Goal: Transaction & Acquisition: Purchase product/service

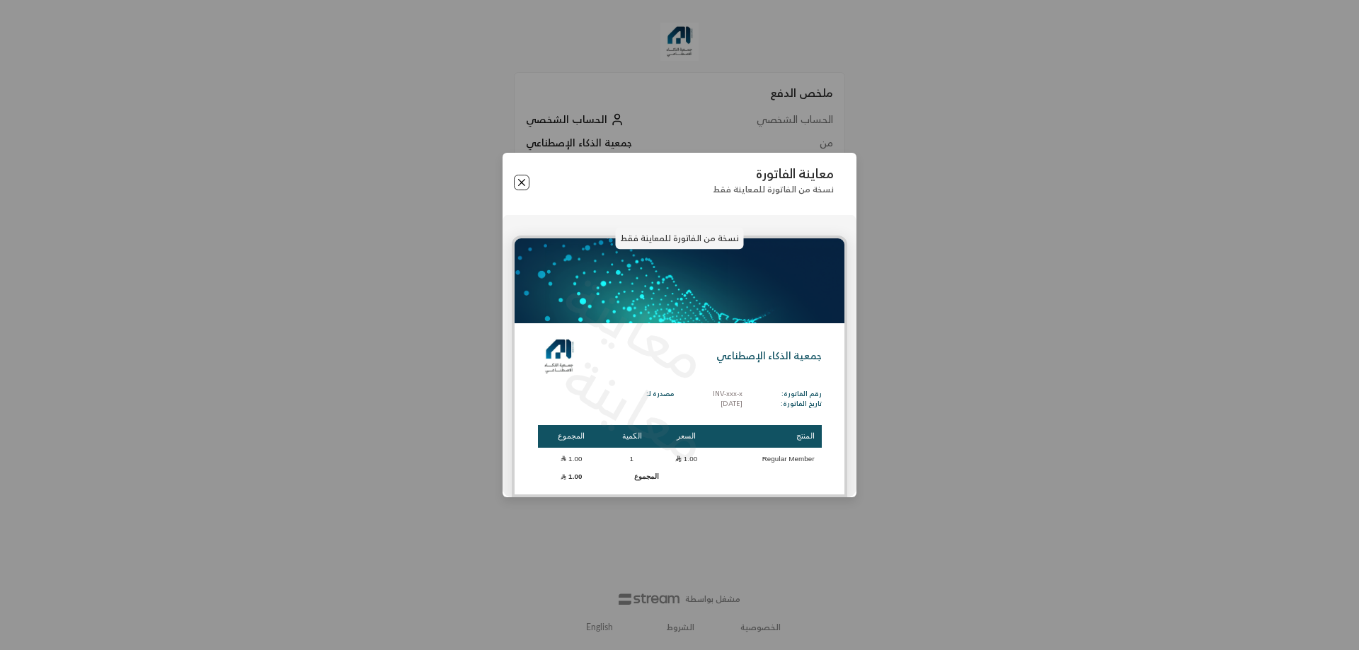
click at [524, 183] on button "Close" at bounding box center [522, 183] width 16 height 16
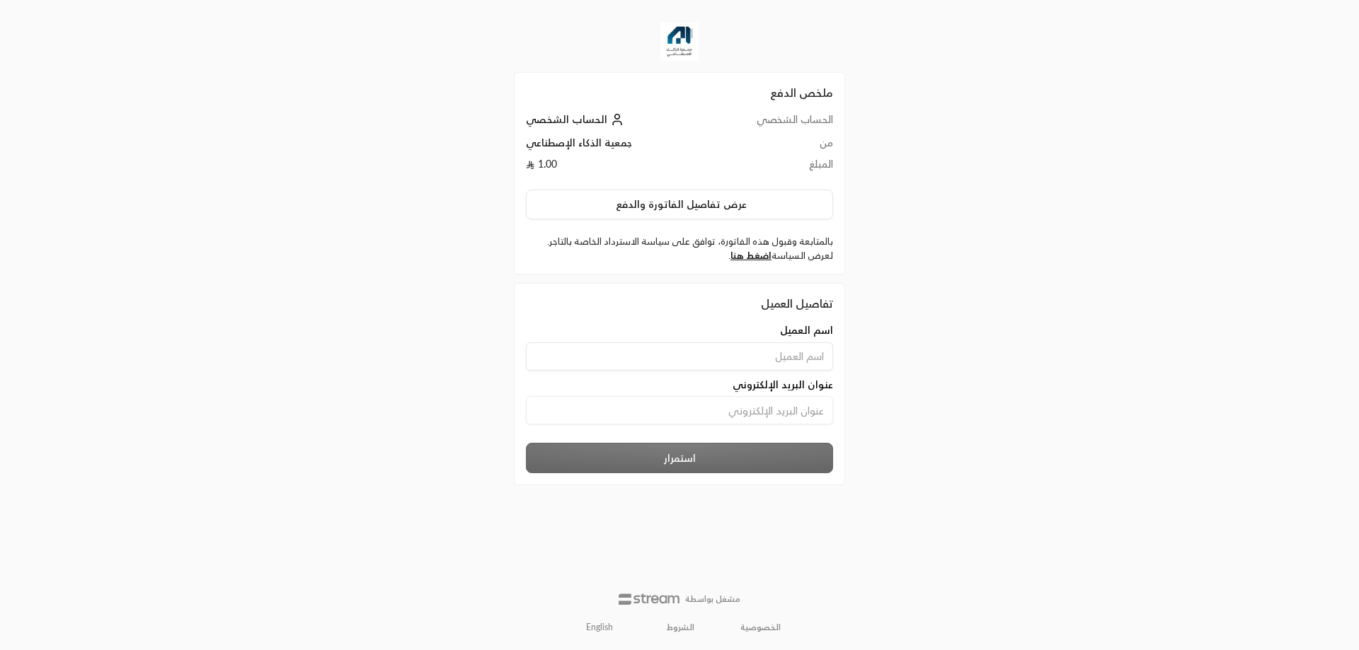
click at [813, 358] on input at bounding box center [679, 357] width 307 height 28
type input "ahmedelmallah"
click at [727, 412] on input at bounding box center [679, 410] width 307 height 28
type input "[EMAIL_ADDRESS][DOMAIN_NAME]"
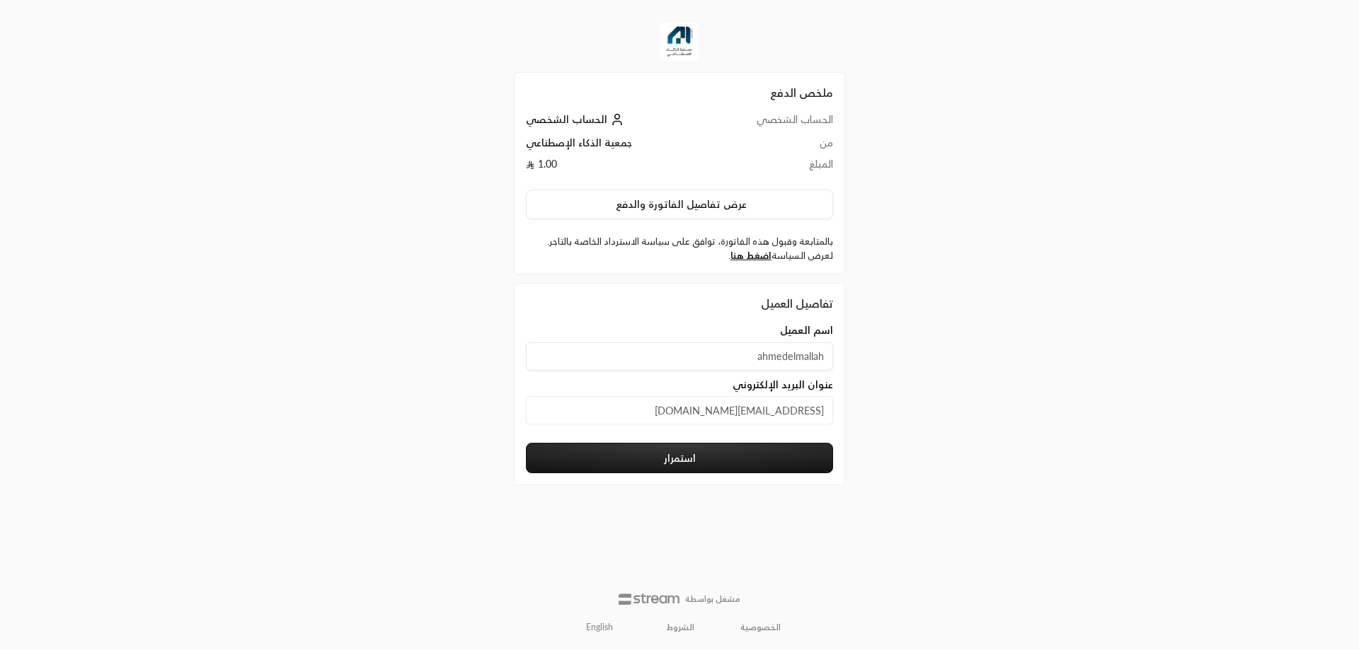
click at [694, 454] on button "استمرار" at bounding box center [679, 458] width 307 height 30
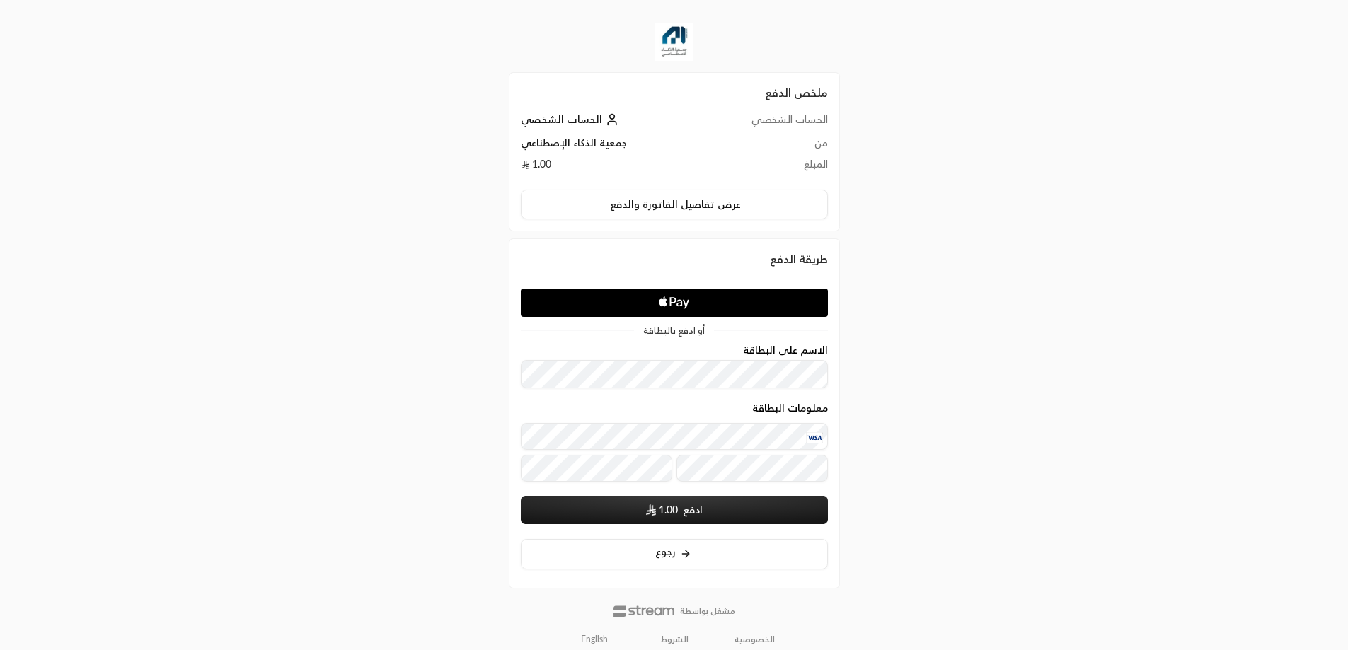
click at [755, 500] on button "ادفع 1.00" at bounding box center [674, 510] width 307 height 28
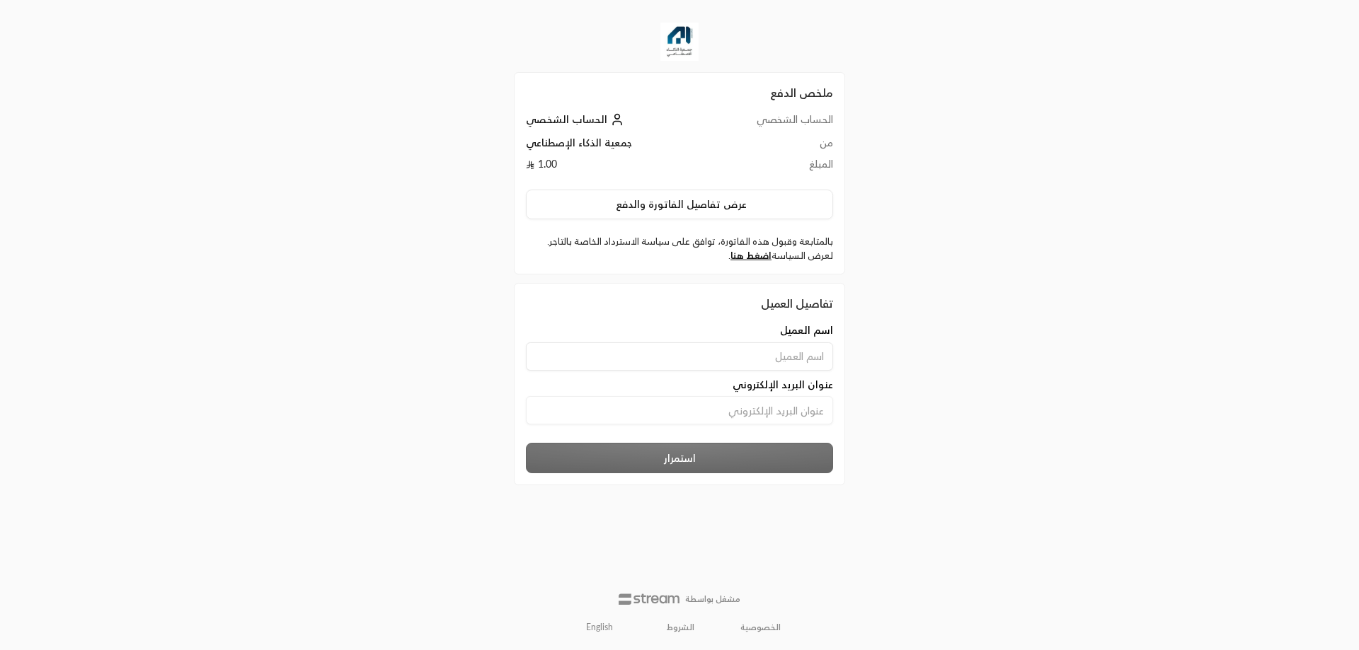
click at [769, 343] on input at bounding box center [679, 357] width 307 height 28
type input "ahmedelmallah"
click at [719, 396] on input at bounding box center [679, 410] width 307 height 28
click at [723, 411] on input at bounding box center [679, 410] width 307 height 28
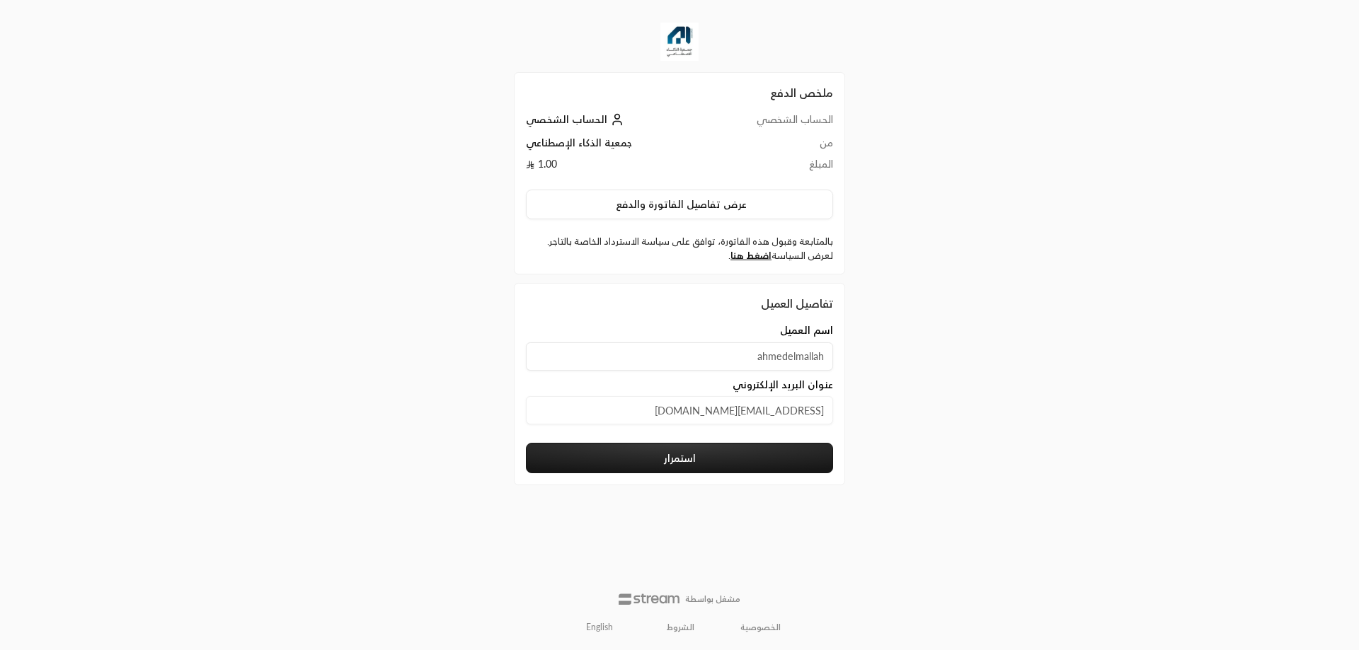
click at [695, 413] on input "ahmedelmallah682@yahoo.com" at bounding box center [679, 410] width 307 height 28
click at [694, 413] on input "ahmedelmallah682@yahoo.com" at bounding box center [679, 410] width 307 height 28
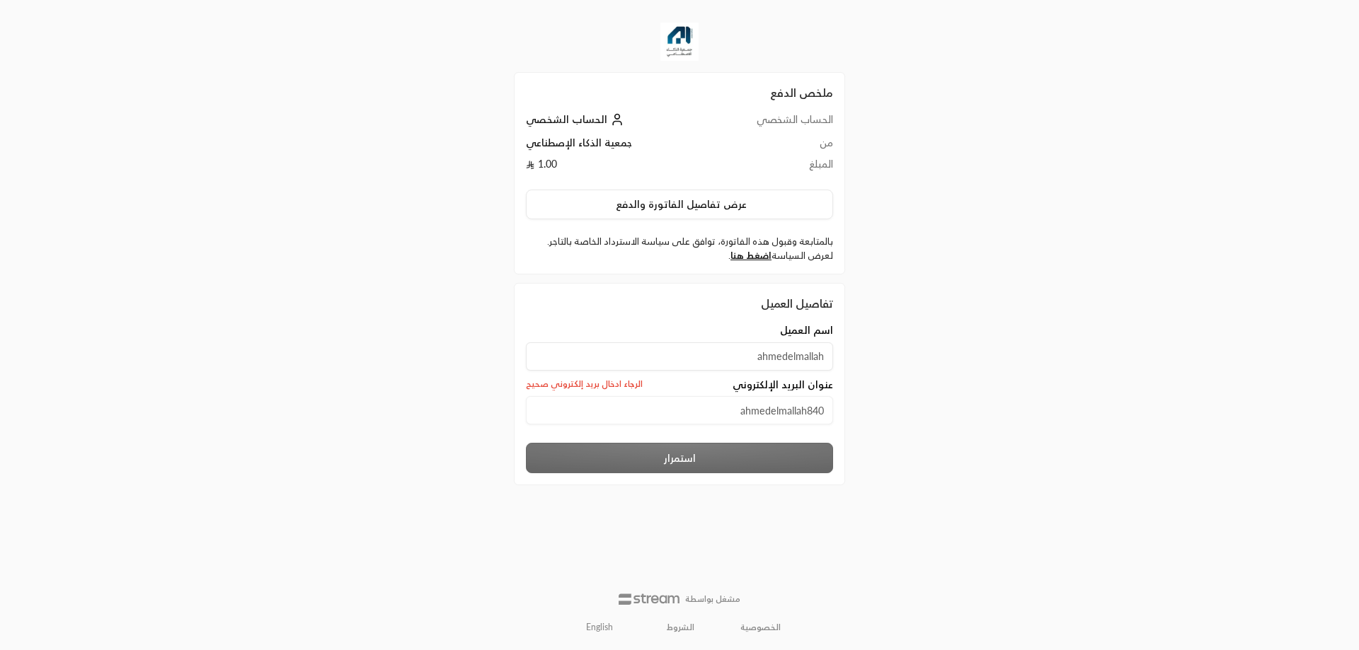
type input "ahmedelmallah840@gmail.com"
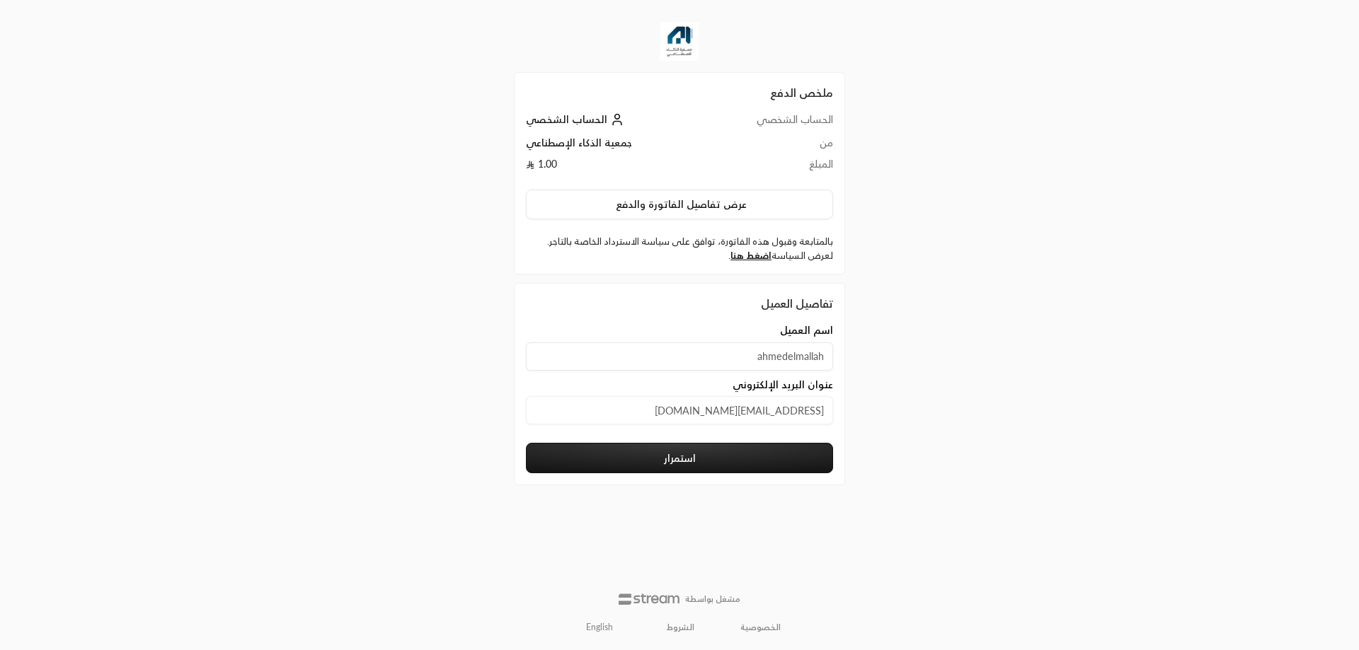
click at [694, 457] on button "استمرار" at bounding box center [679, 458] width 307 height 30
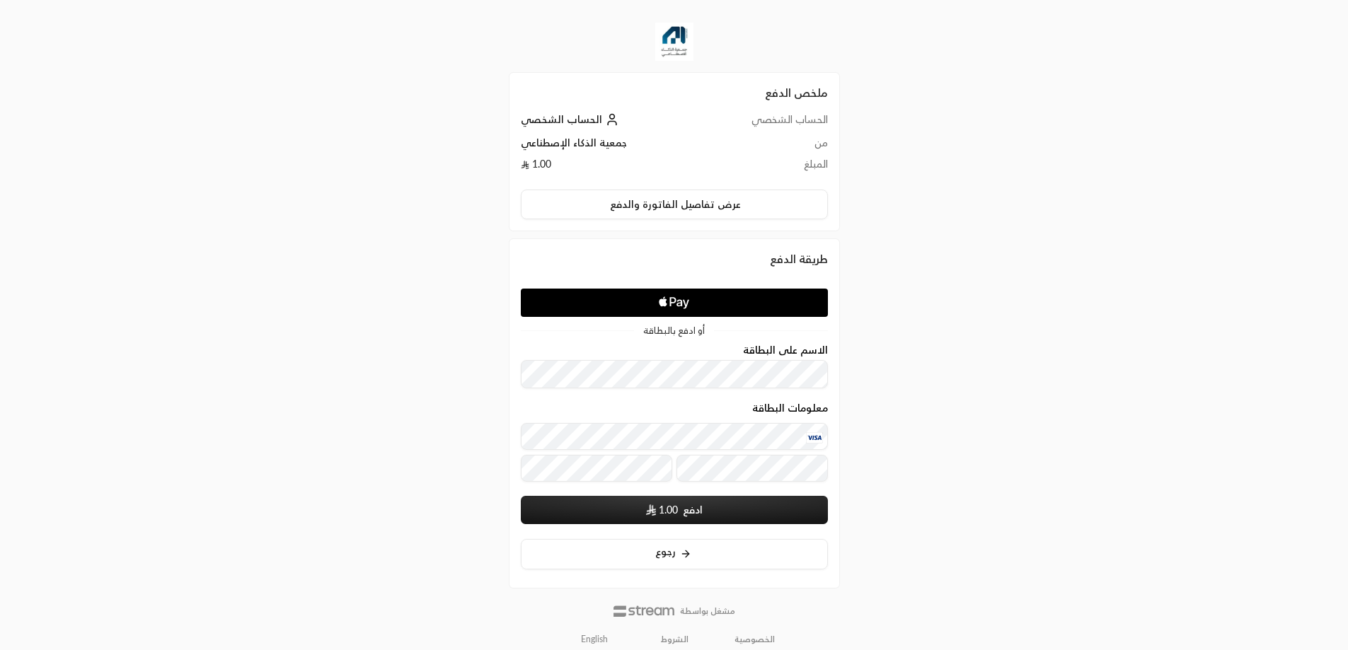
click at [581, 486] on div "معلومات البطاقة" at bounding box center [674, 445] width 307 height 84
click at [719, 500] on button "ادفع 1.00" at bounding box center [674, 510] width 307 height 28
